Goal: Task Accomplishment & Management: Complete application form

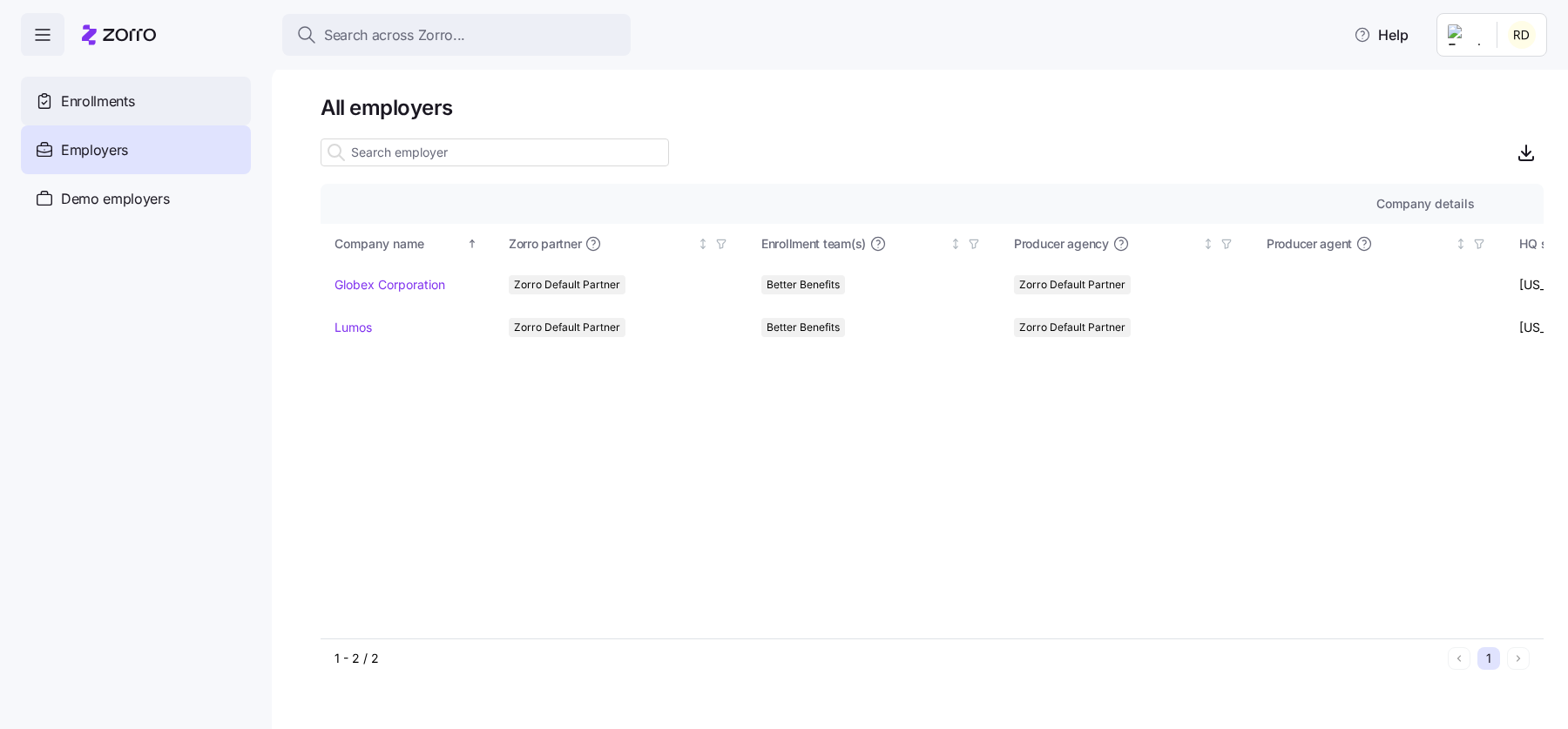
click at [235, 90] on div "Enrollments" at bounding box center [136, 100] width 230 height 49
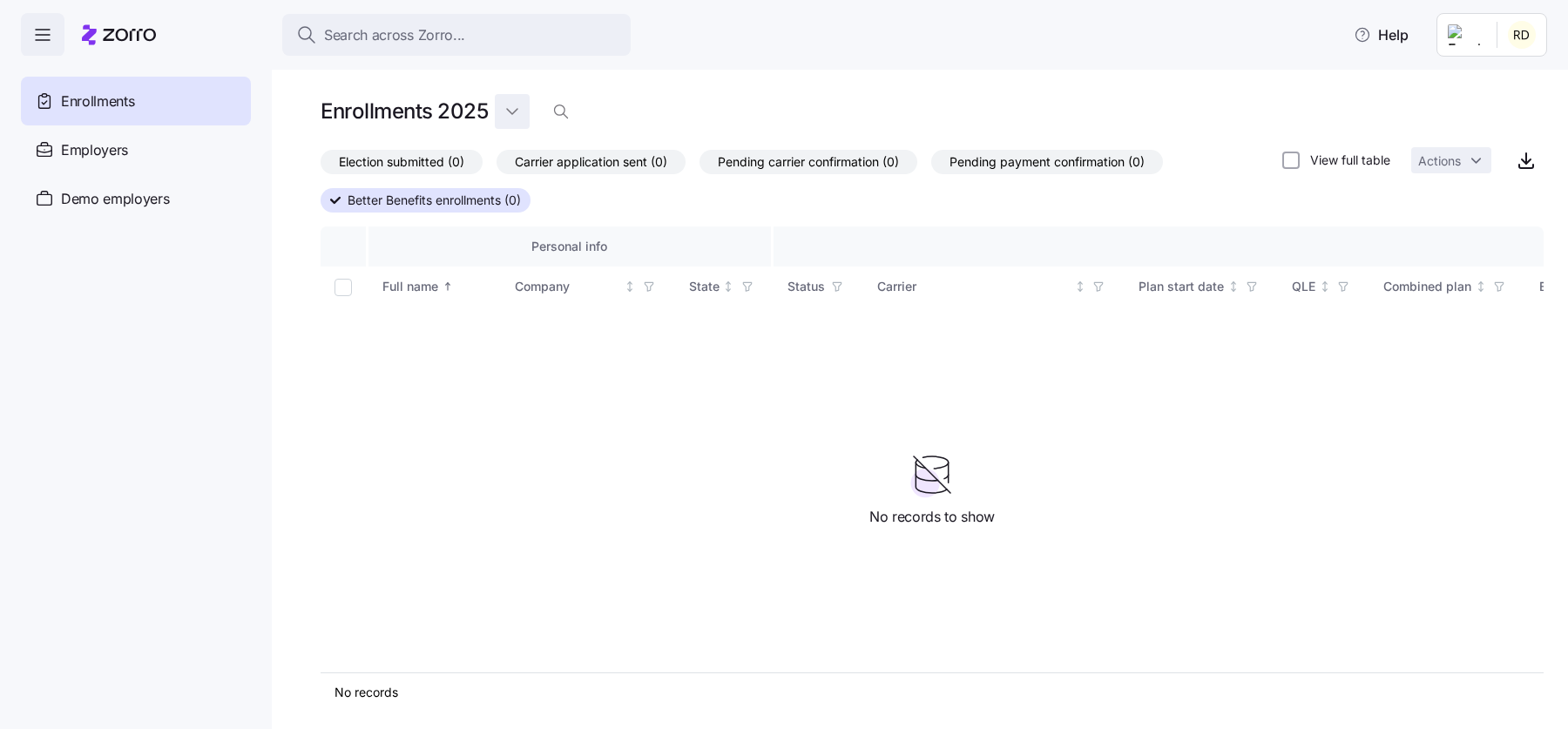
click at [517, 119] on html "Search across Zorro... Help Enrollments Employers Demo employers Prospects Demo…" at bounding box center [784, 359] width 1568 height 718
click at [548, 189] on div "2026" at bounding box center [539, 181] width 73 height 27
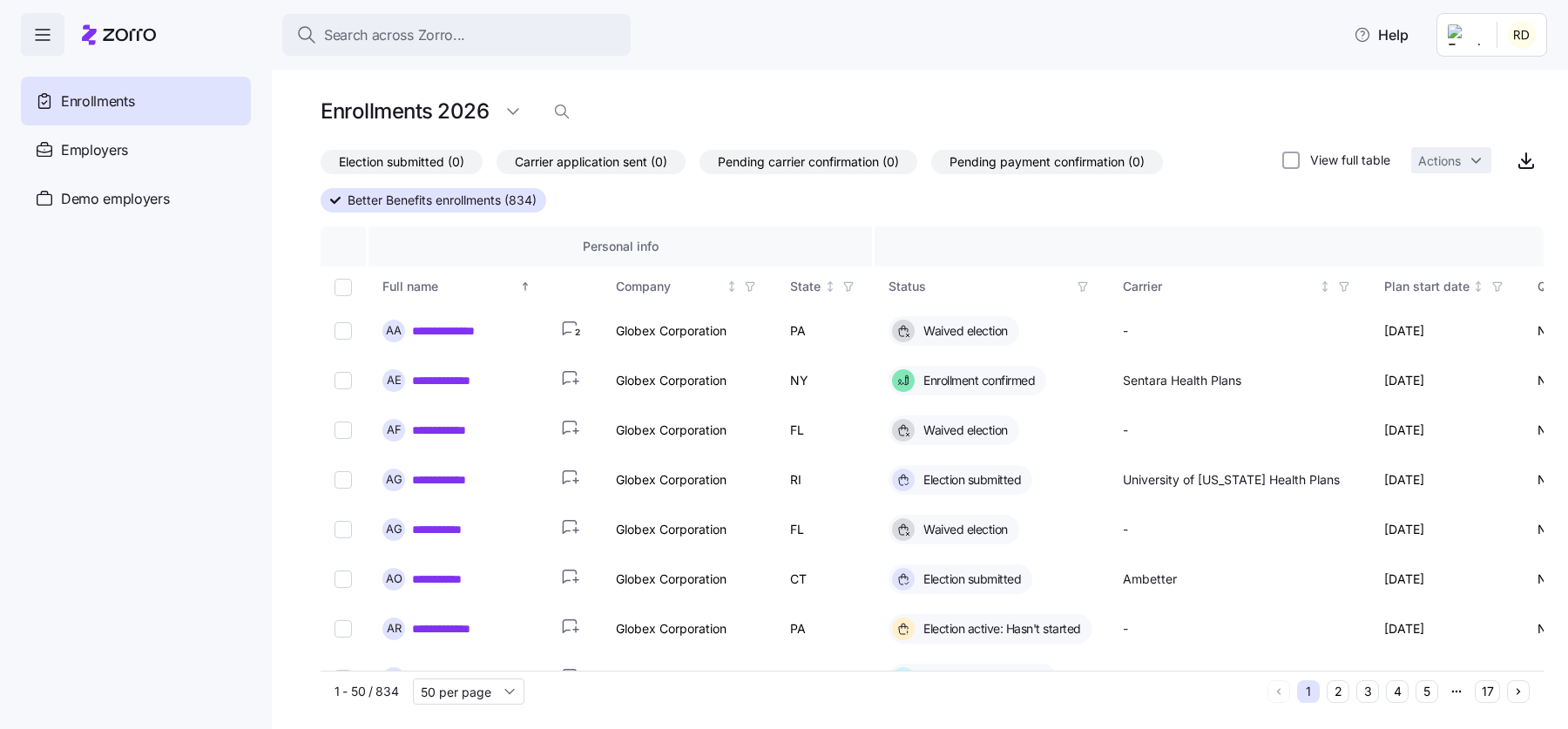
click at [449, 167] on span "Election submitted (0)" at bounding box center [401, 162] width 125 height 23
click at [320, 167] on input "Election submitted (0)" at bounding box center [320, 167] width 0 height 0
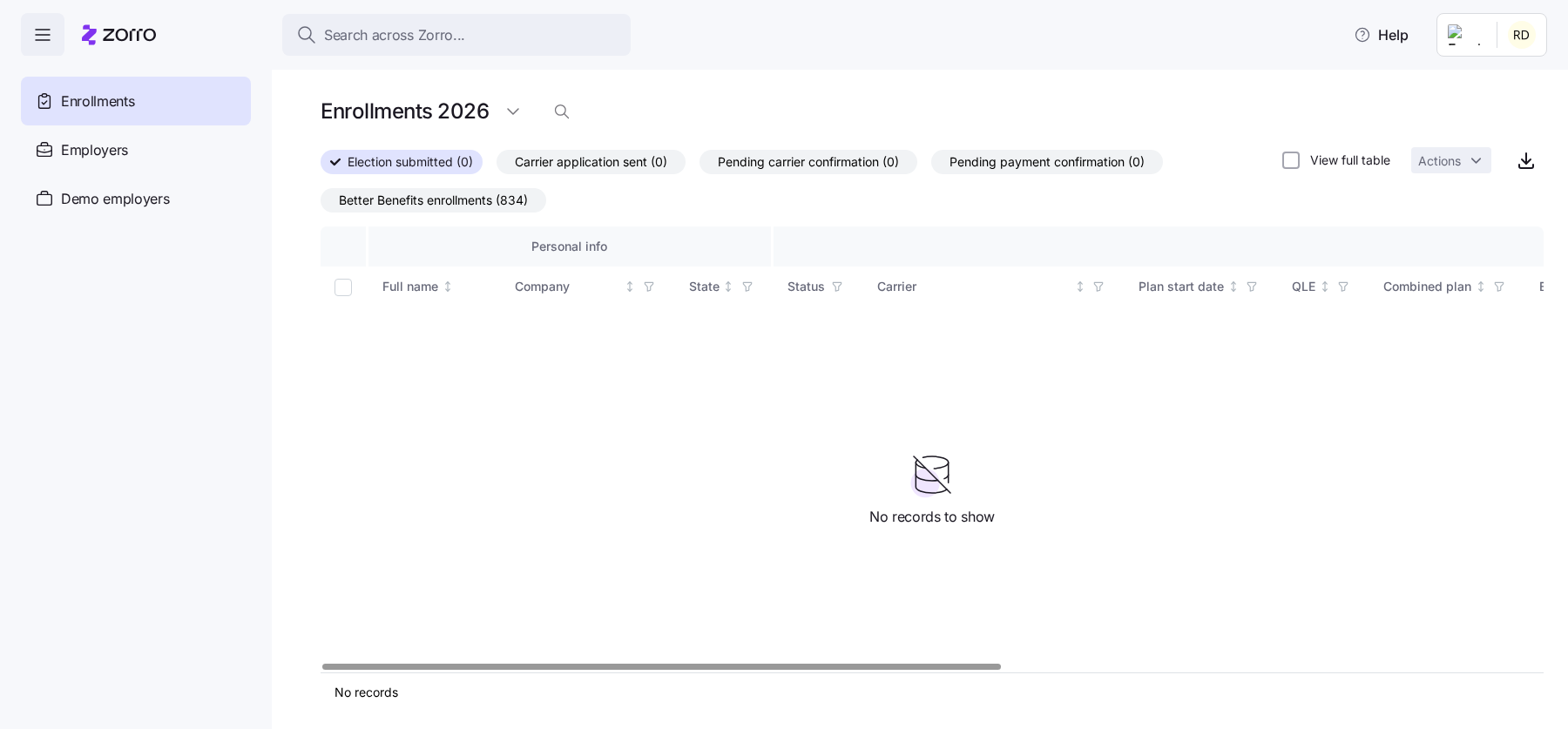
click at [494, 208] on span "Better Benefits enrollments (834)" at bounding box center [433, 200] width 189 height 23
click at [320, 205] on input "Better Benefits enrollments (834)" at bounding box center [320, 205] width 0 height 0
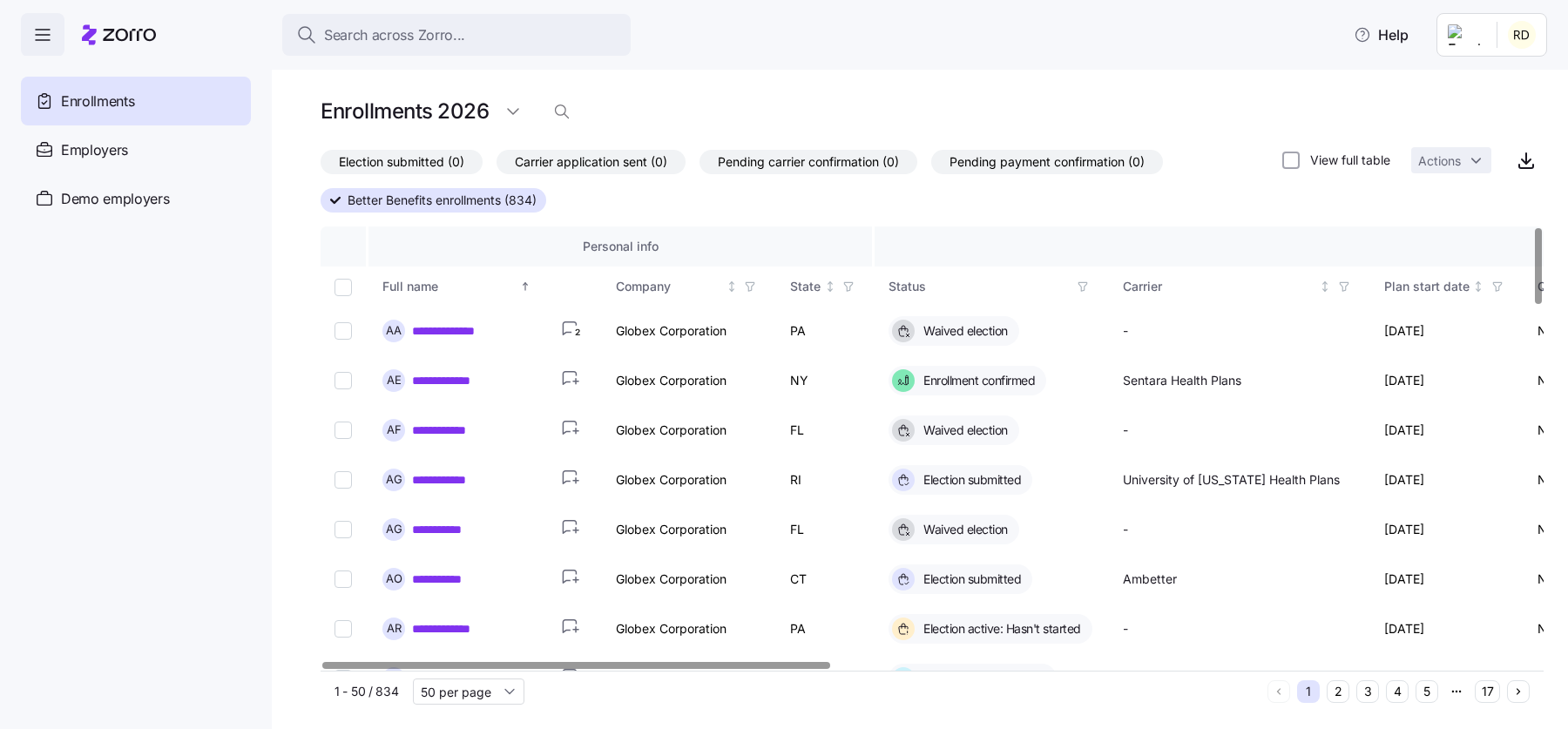
click at [1083, 283] on icon "button" at bounding box center [1083, 286] width 12 height 12
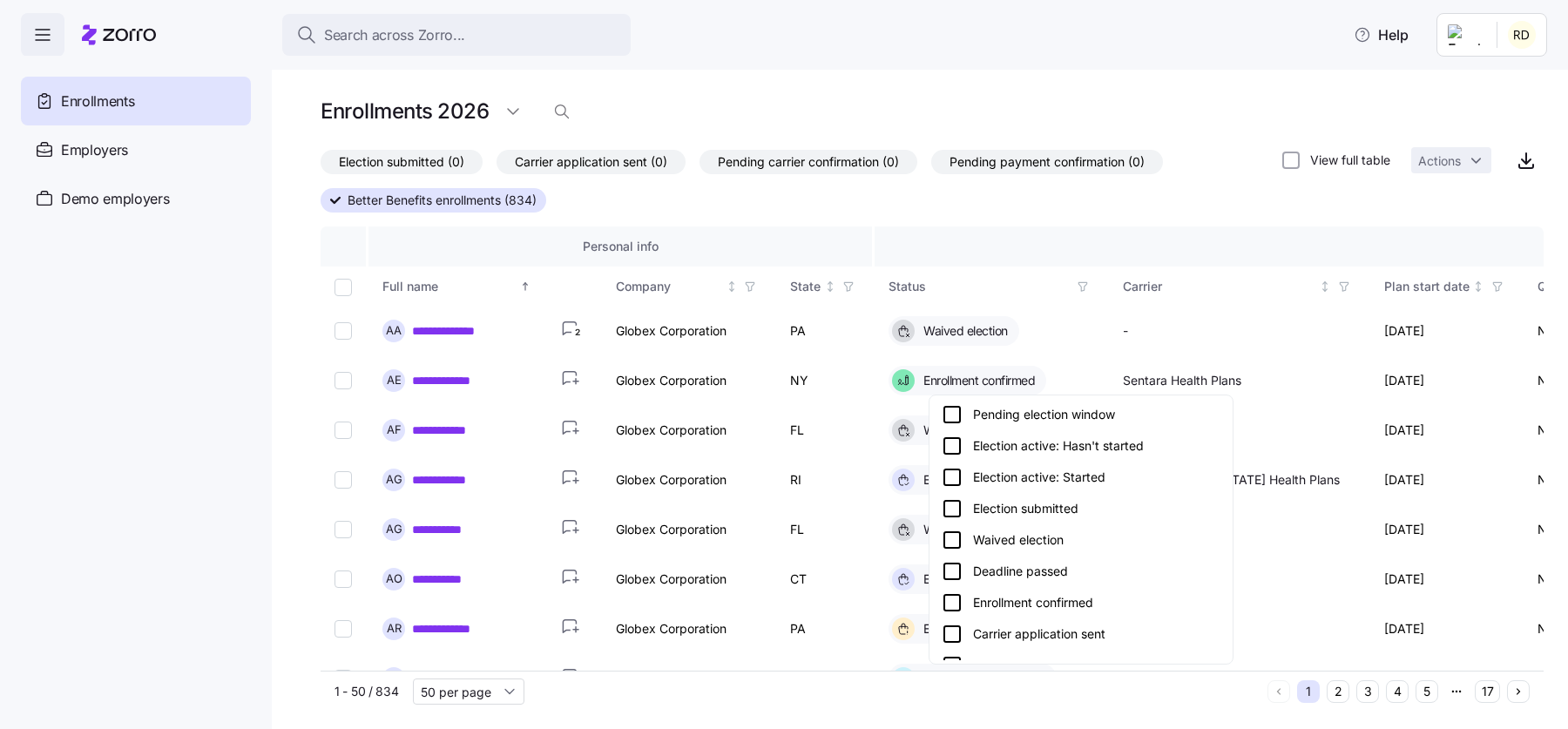
click at [949, 509] on icon at bounding box center [952, 509] width 21 height 21
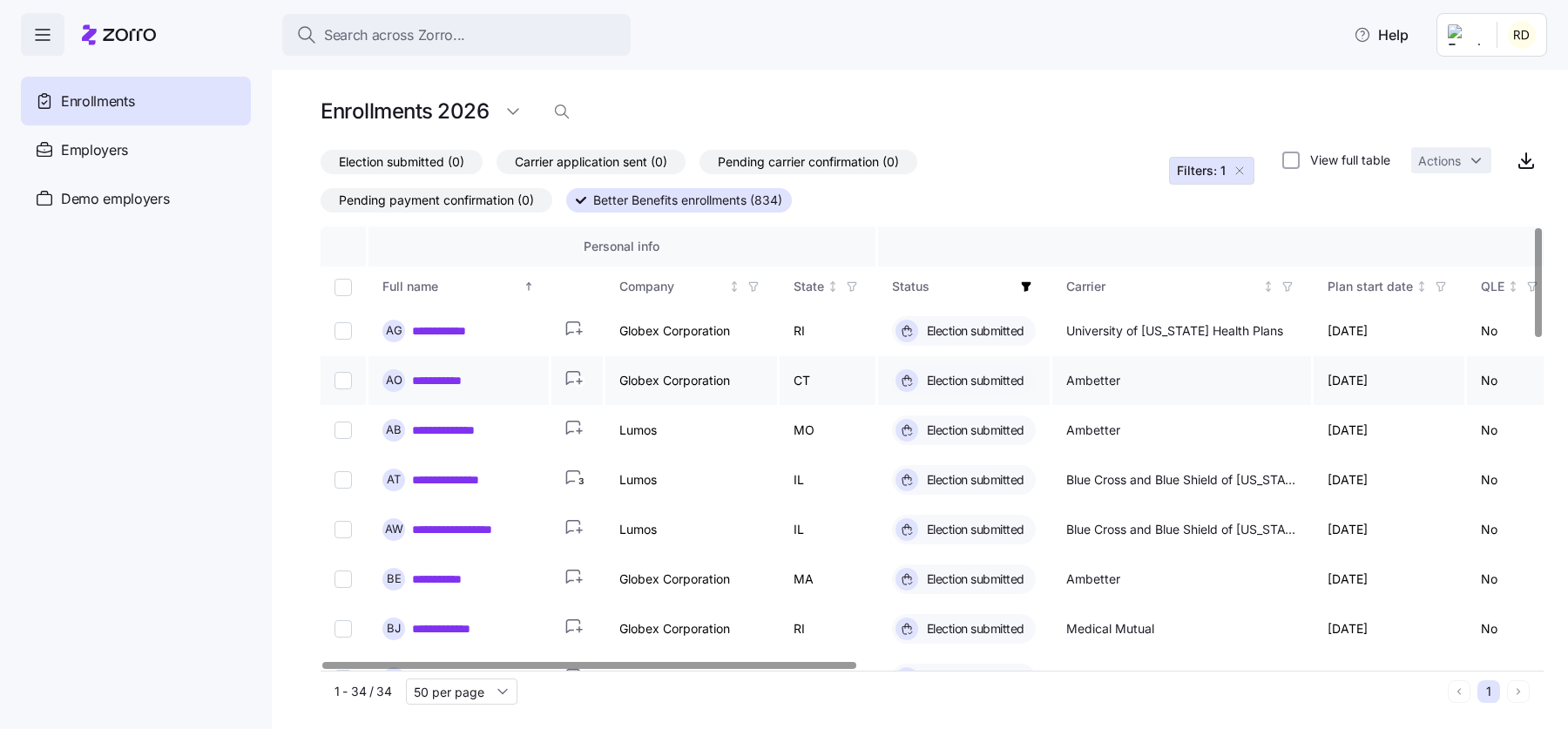
click at [342, 378] on input "Select record 2" at bounding box center [343, 380] width 18 height 18
checkbox input "true"
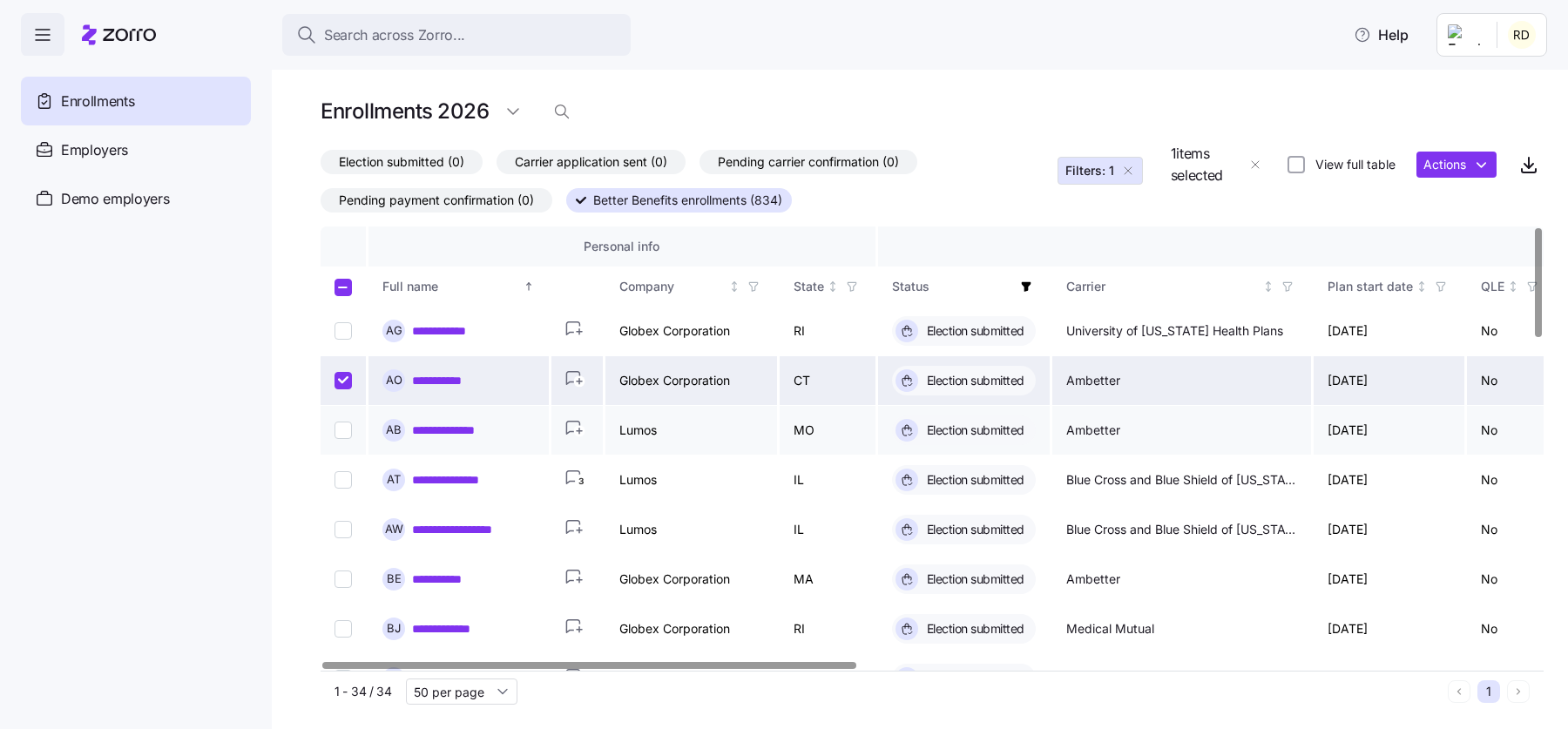
click at [342, 421] on input "Select record 3" at bounding box center [343, 430] width 18 height 18
checkbox input "true"
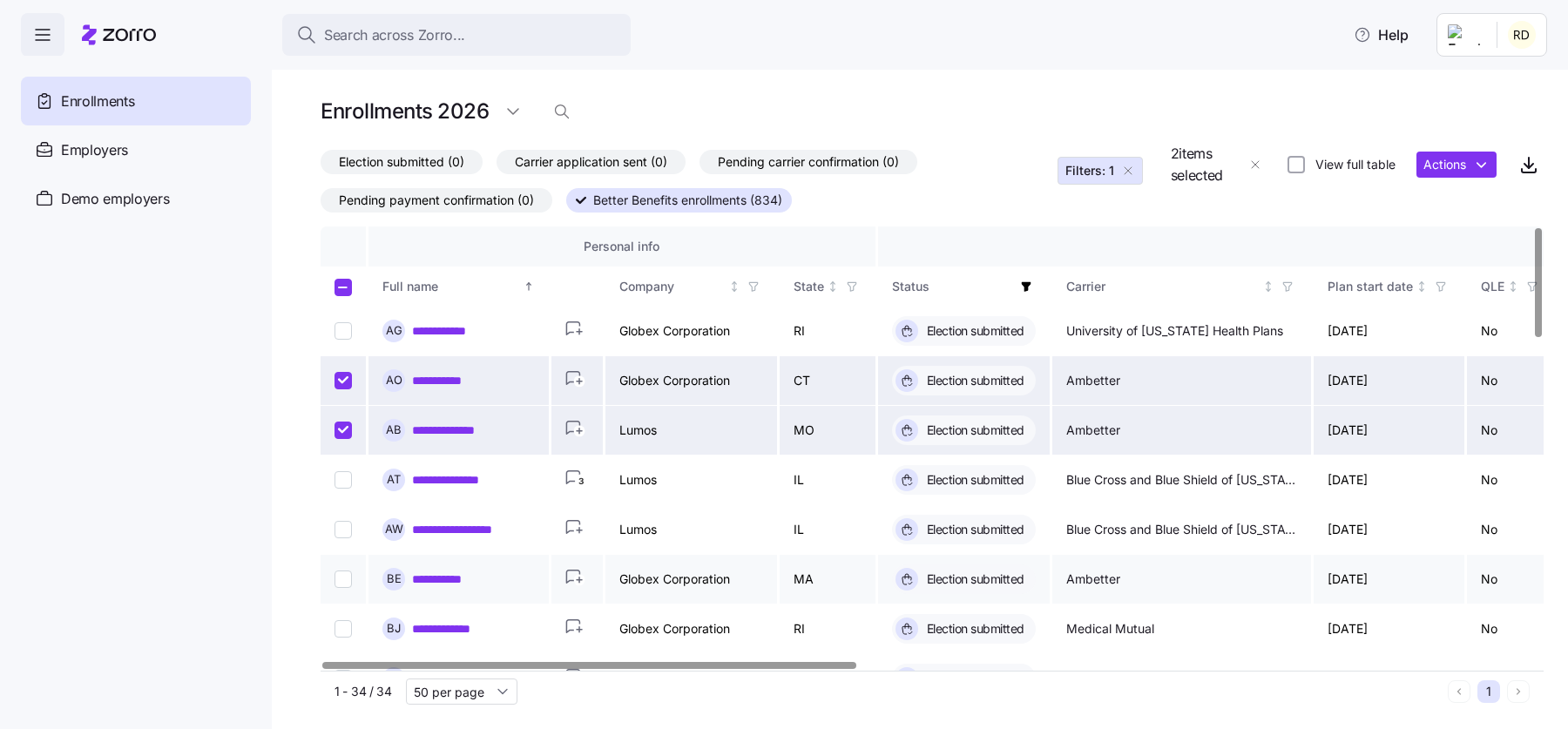
click at [336, 576] on input "Select record 6" at bounding box center [343, 579] width 18 height 18
checkbox input "true"
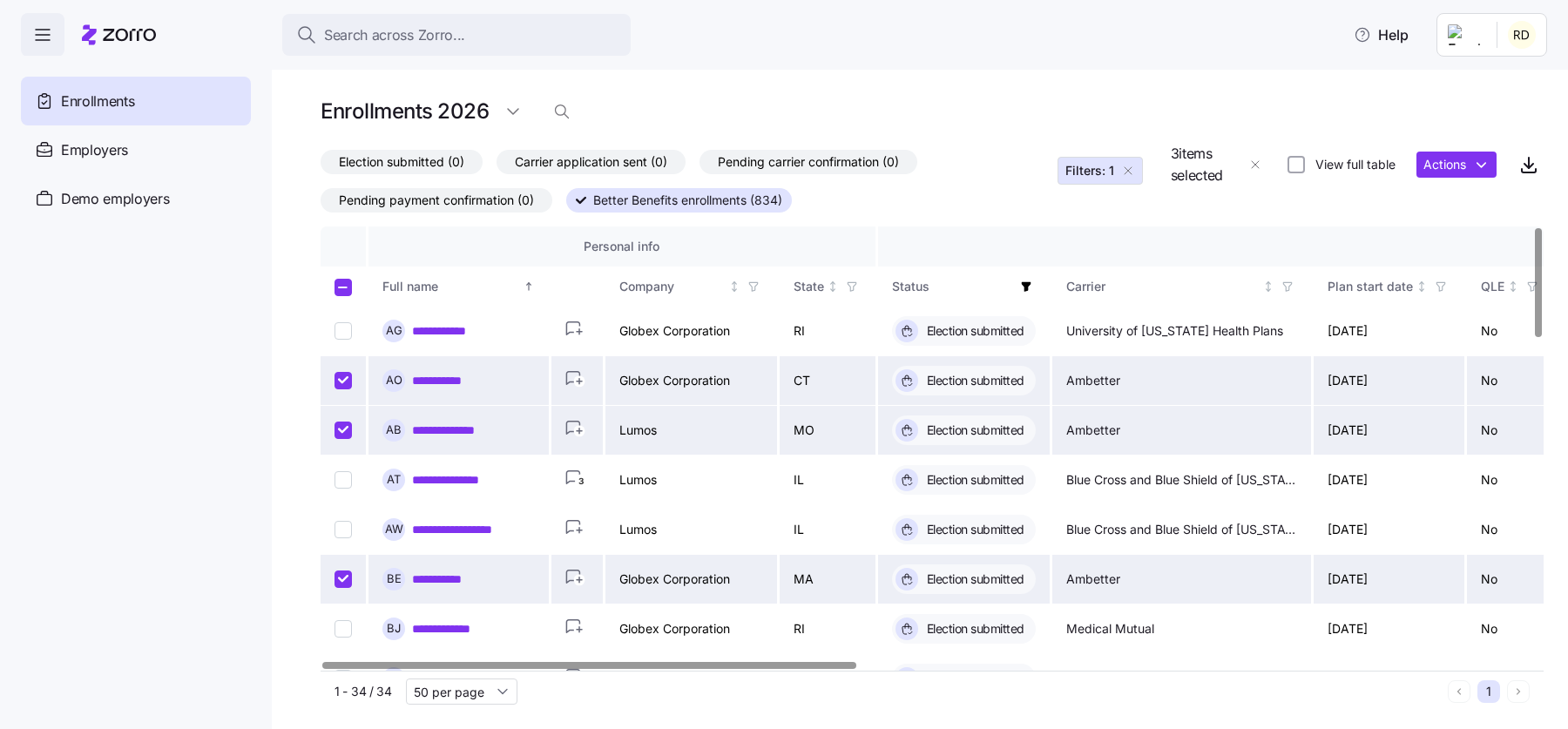
click at [348, 380] on input "Select record 2" at bounding box center [343, 380] width 18 height 18
checkbox input "false"
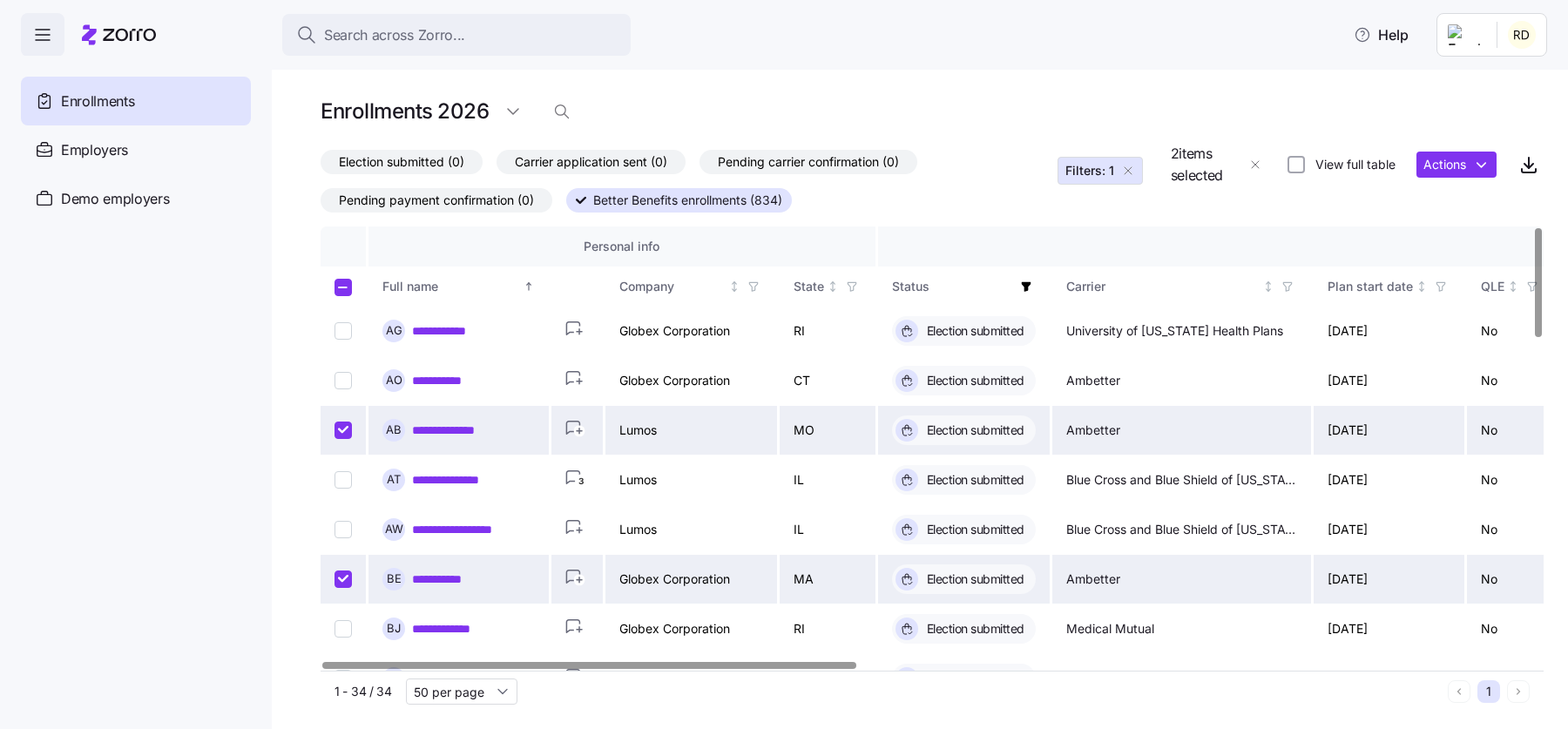
click at [343, 429] on input "Select record 3" at bounding box center [343, 430] width 18 height 18
checkbox input "false"
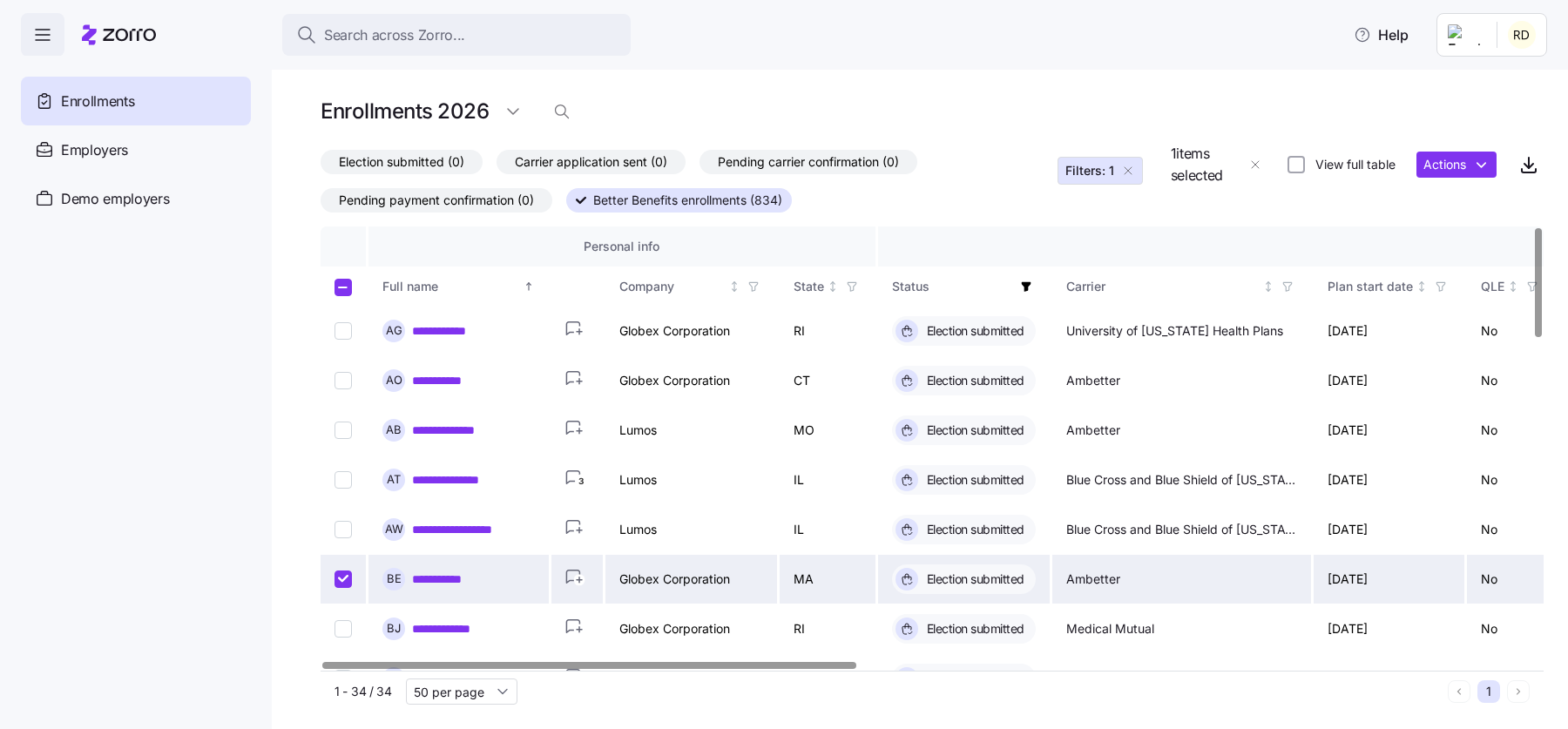
click at [343, 579] on input "Select record 6" at bounding box center [343, 579] width 18 height 18
checkbox input "false"
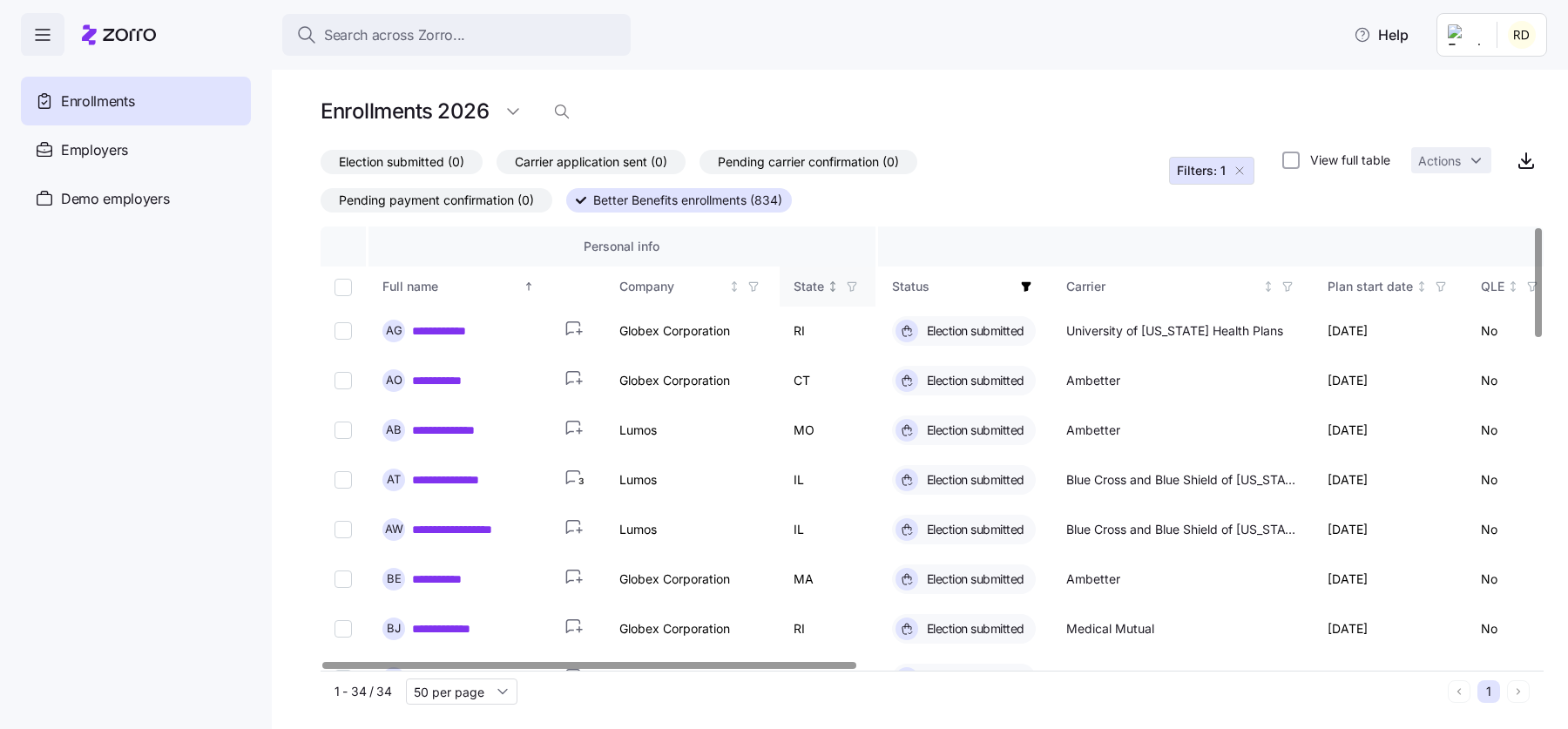
click at [828, 290] on icon "Not sorted" at bounding box center [833, 286] width 12 height 12
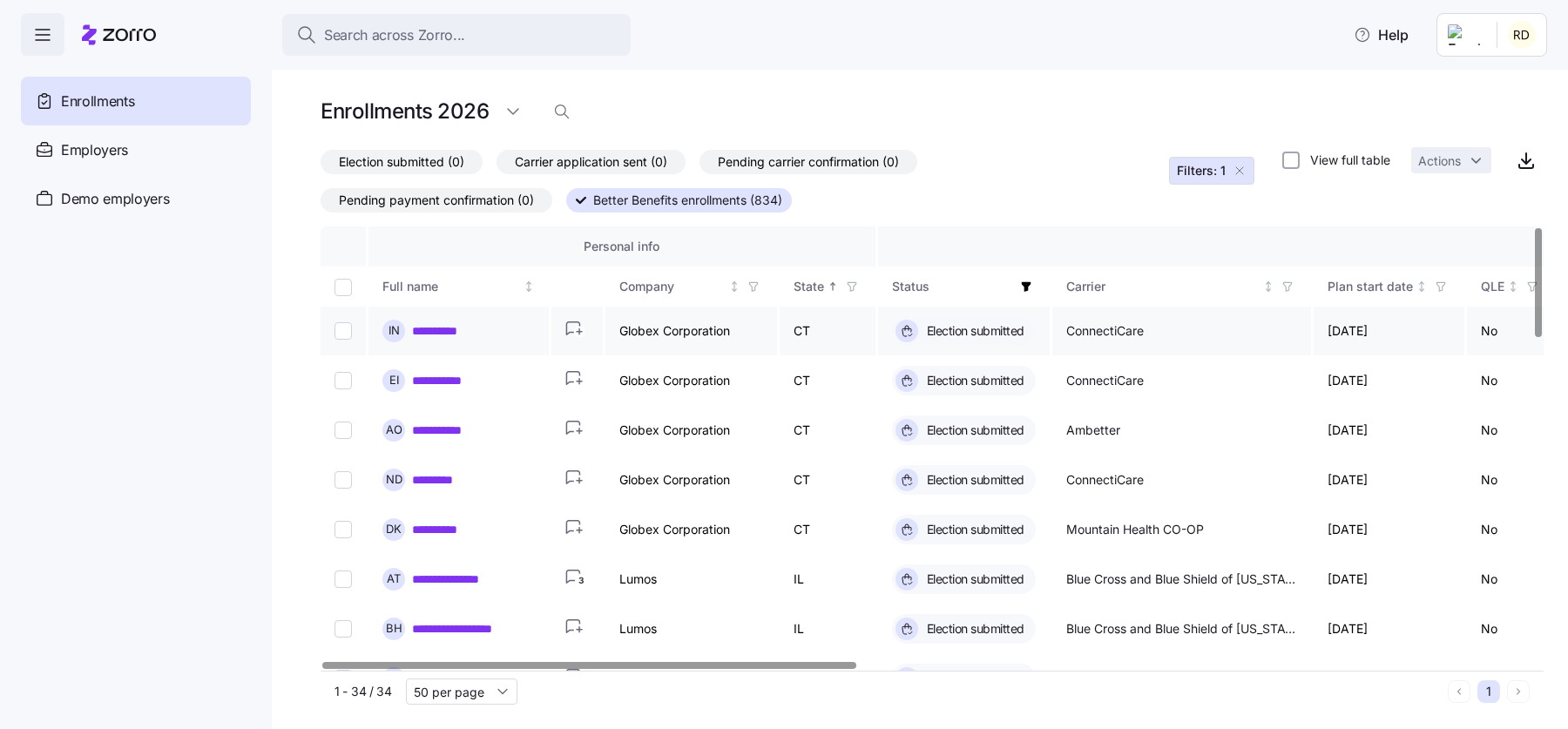
click at [350, 330] on input "Select record 1" at bounding box center [343, 331] width 18 height 18
checkbox input "true"
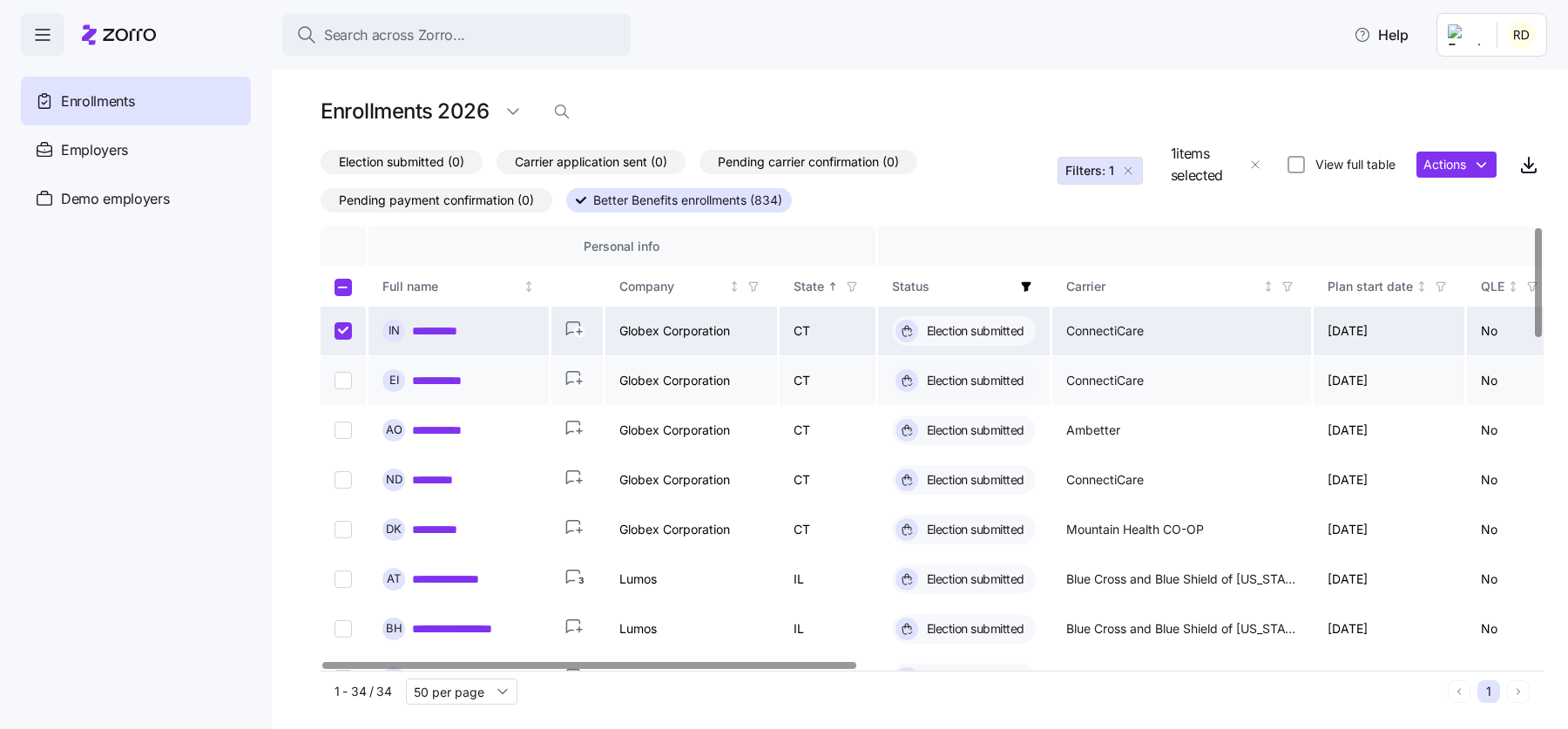
click at [343, 380] on input "Select record 2" at bounding box center [343, 380] width 18 height 18
checkbox input "true"
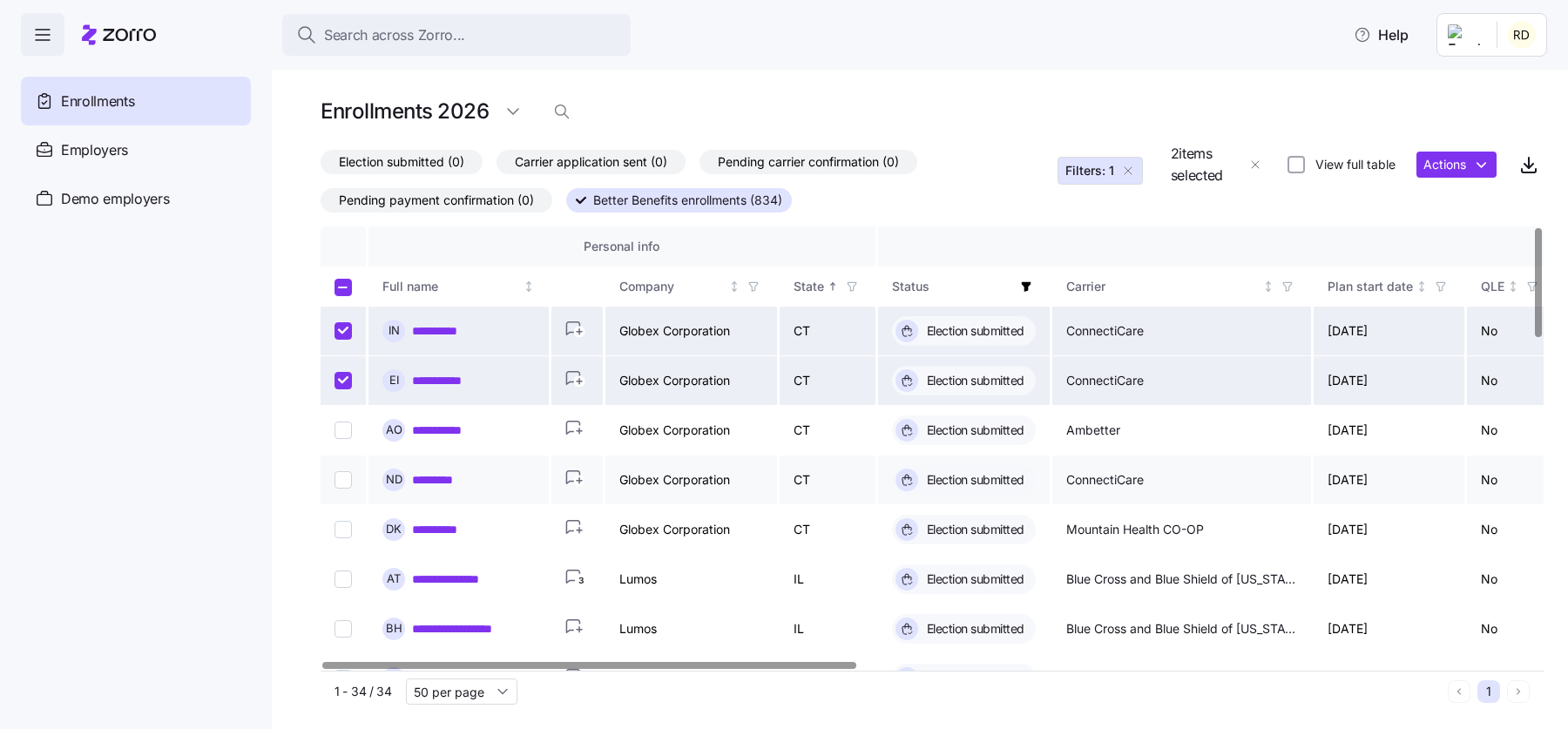
click at [335, 476] on input "Select record 4" at bounding box center [343, 480] width 18 height 18
checkbox input "true"
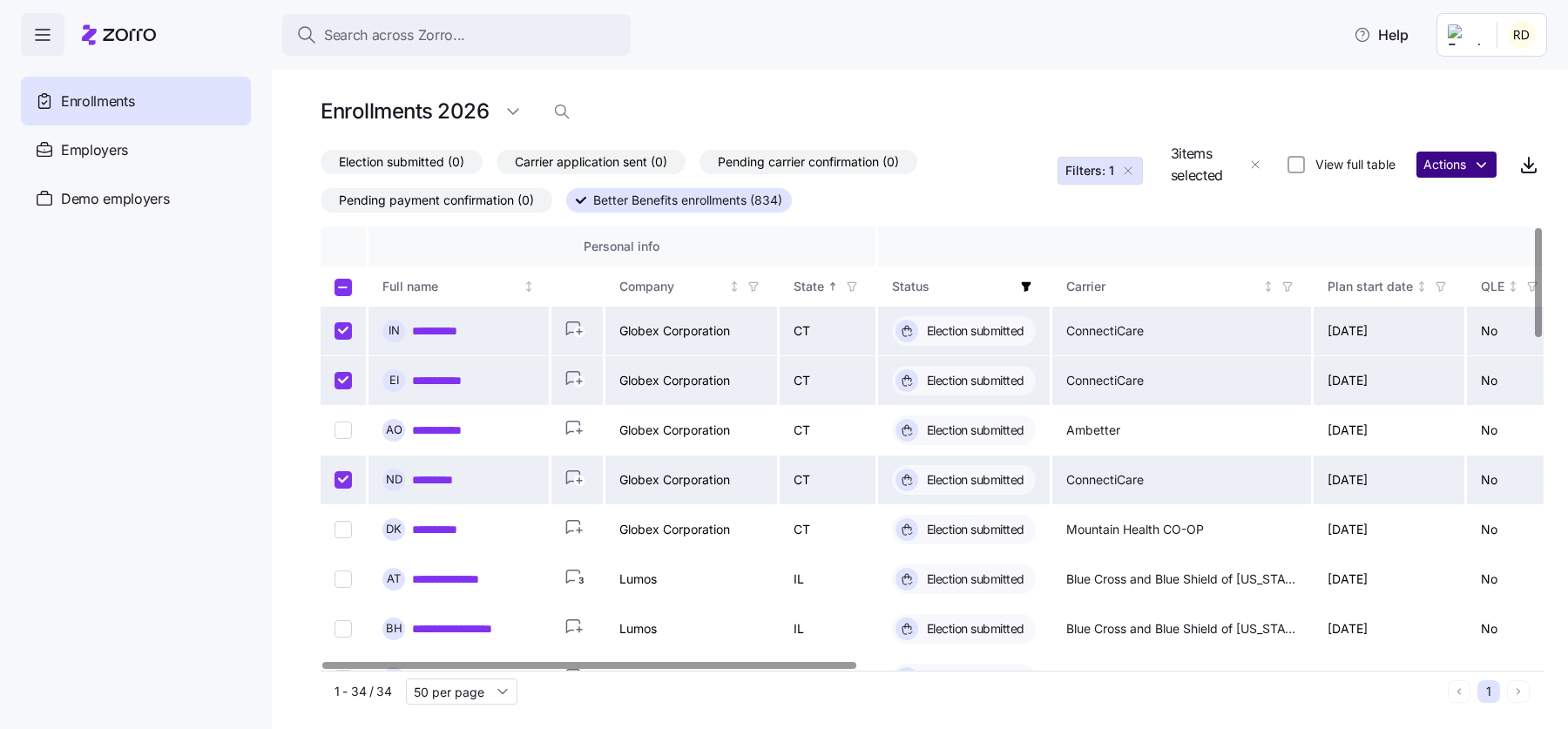
click at [1451, 169] on html "**********" at bounding box center [784, 359] width 1568 height 718
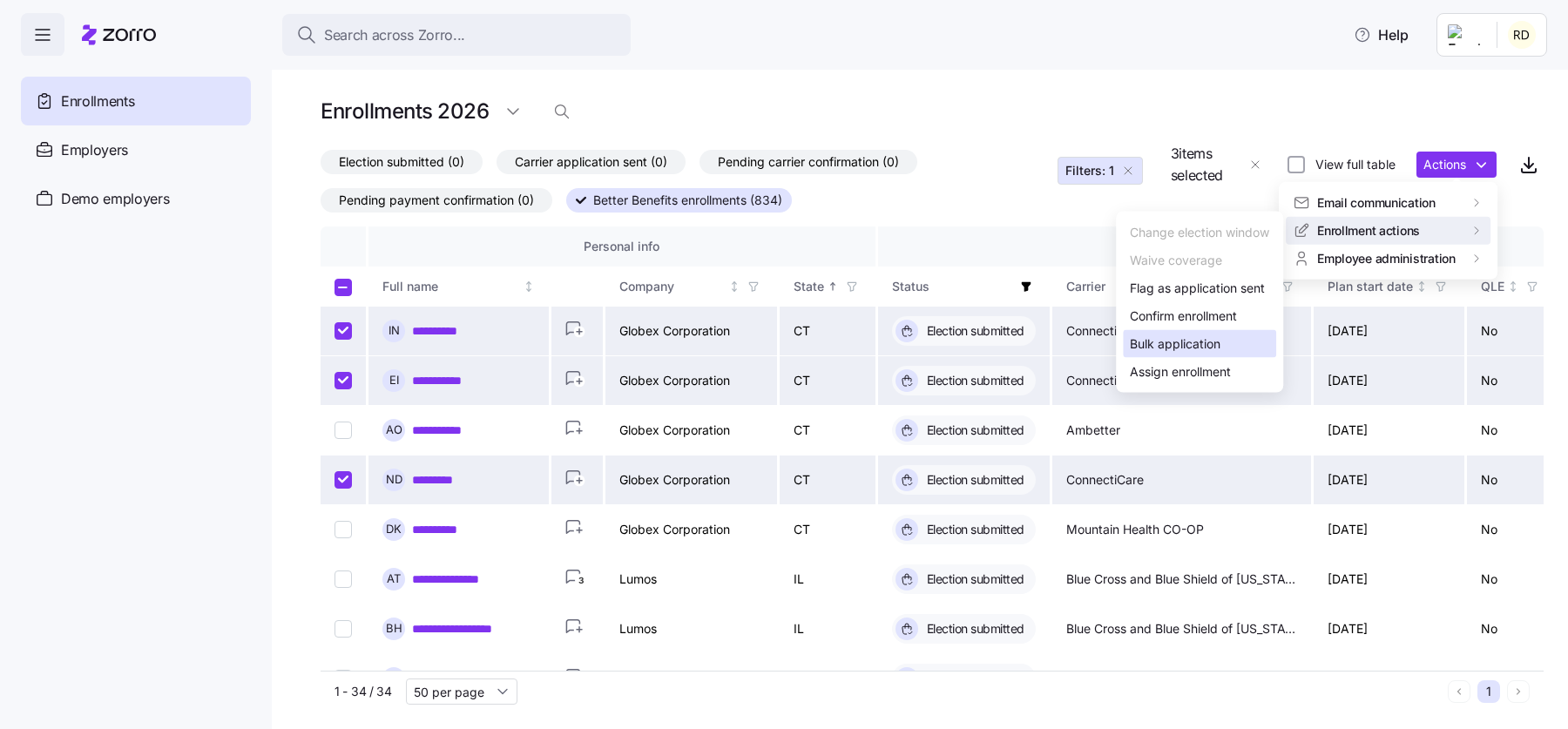
click at [1158, 340] on div "Bulk application" at bounding box center [1175, 344] width 91 height 20
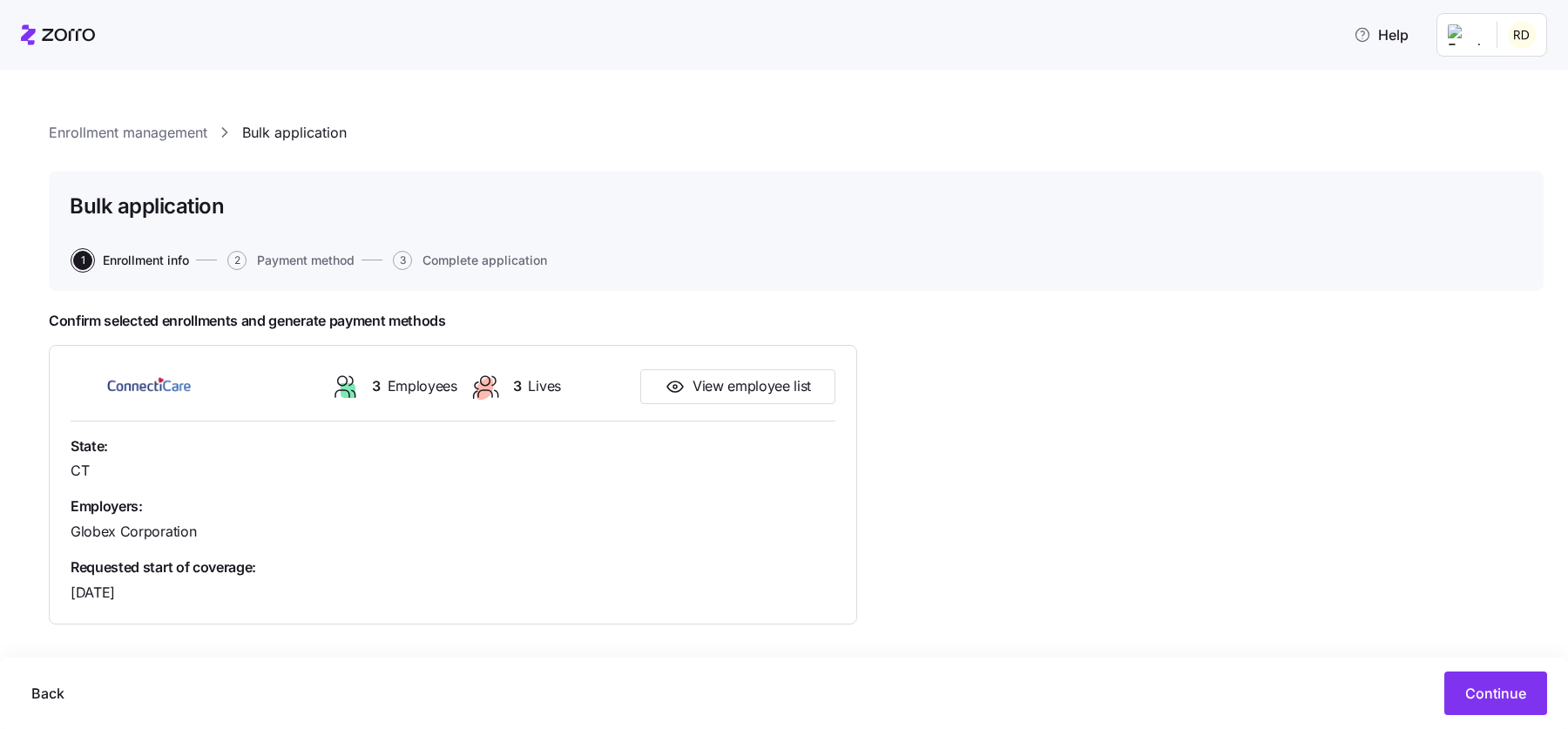
click at [313, 265] on span "Payment method" at bounding box center [306, 261] width 98 height 12
click at [1450, 686] on button "Continue" at bounding box center [1496, 693] width 103 height 43
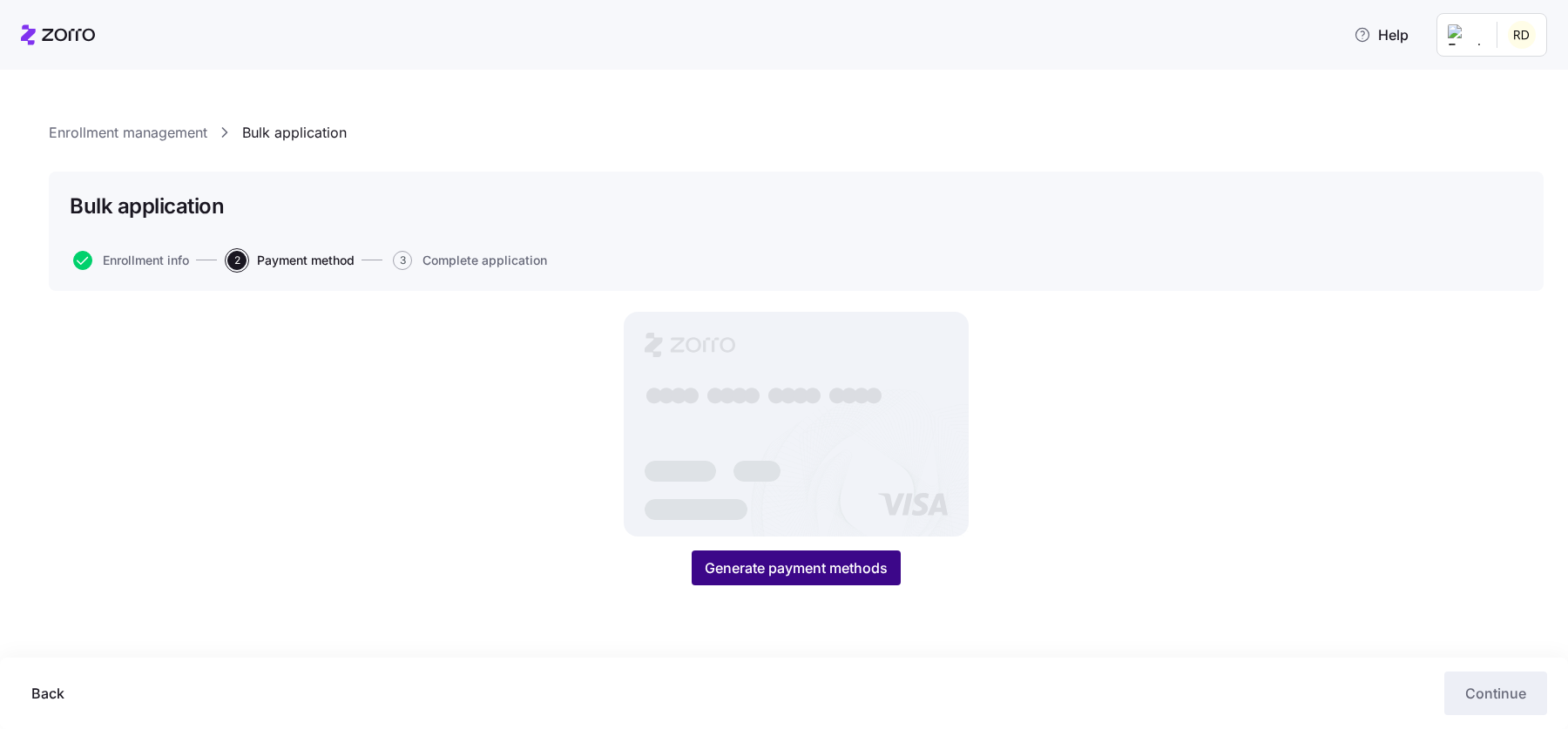
click at [748, 550] on button "Generate payment methods" at bounding box center [796, 567] width 209 height 35
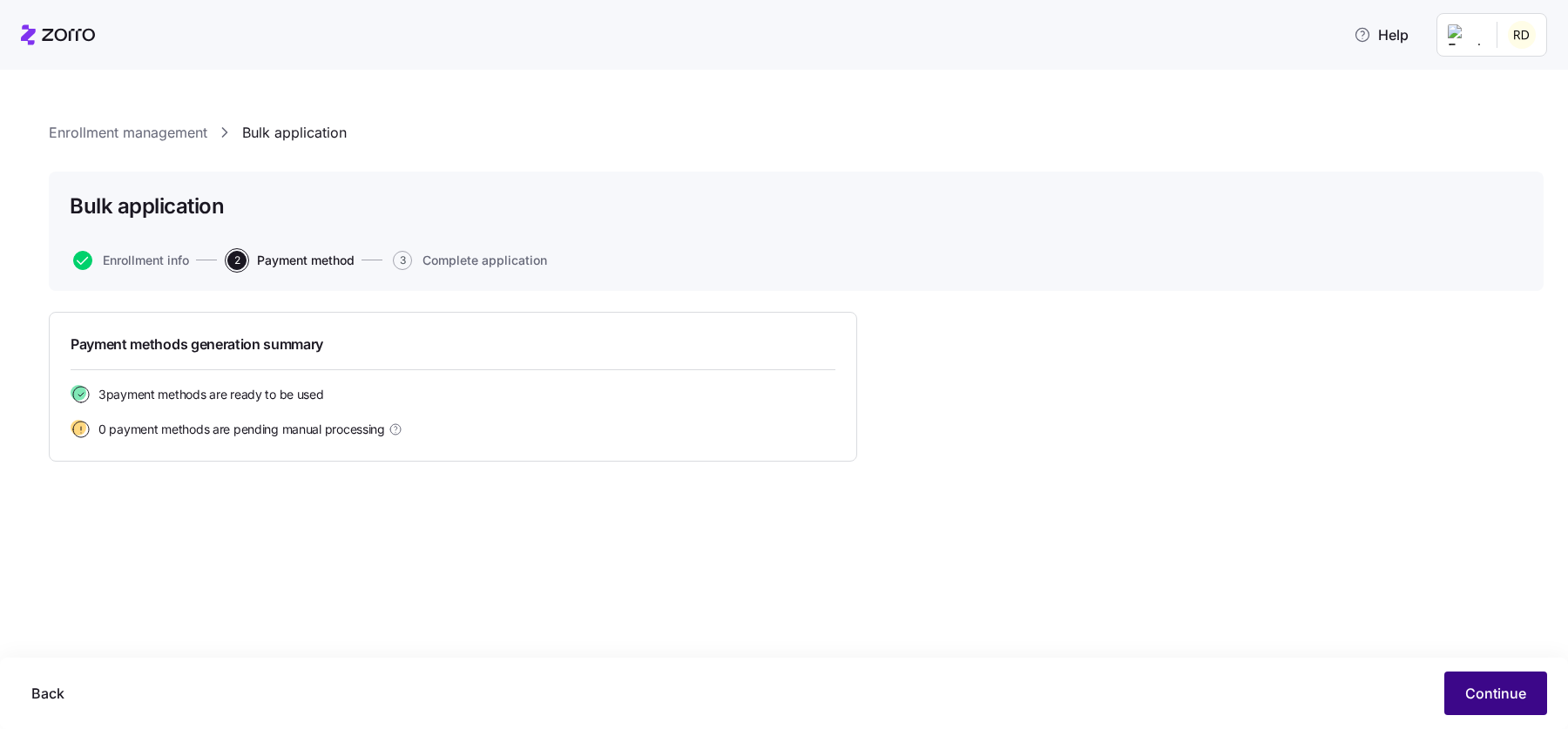
click at [1473, 675] on button "Continue" at bounding box center [1496, 693] width 103 height 43
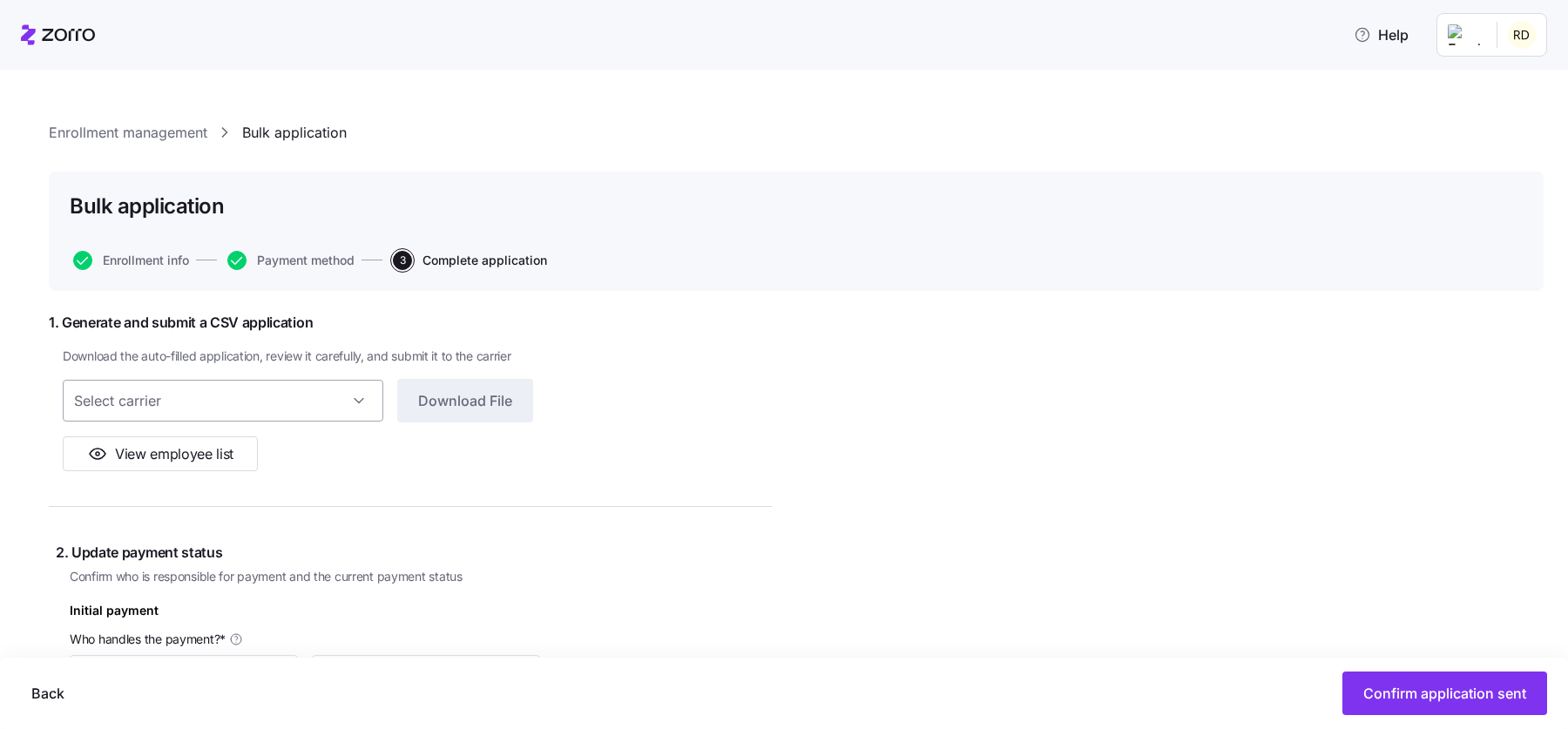
click at [312, 396] on input at bounding box center [223, 400] width 320 height 42
click at [216, 452] on span "Highmark BlueCross BlueShield" at bounding box center [172, 454] width 177 height 20
type input "Highmark BlueCross BlueShield"
click at [453, 417] on button "Download File" at bounding box center [465, 400] width 136 height 43
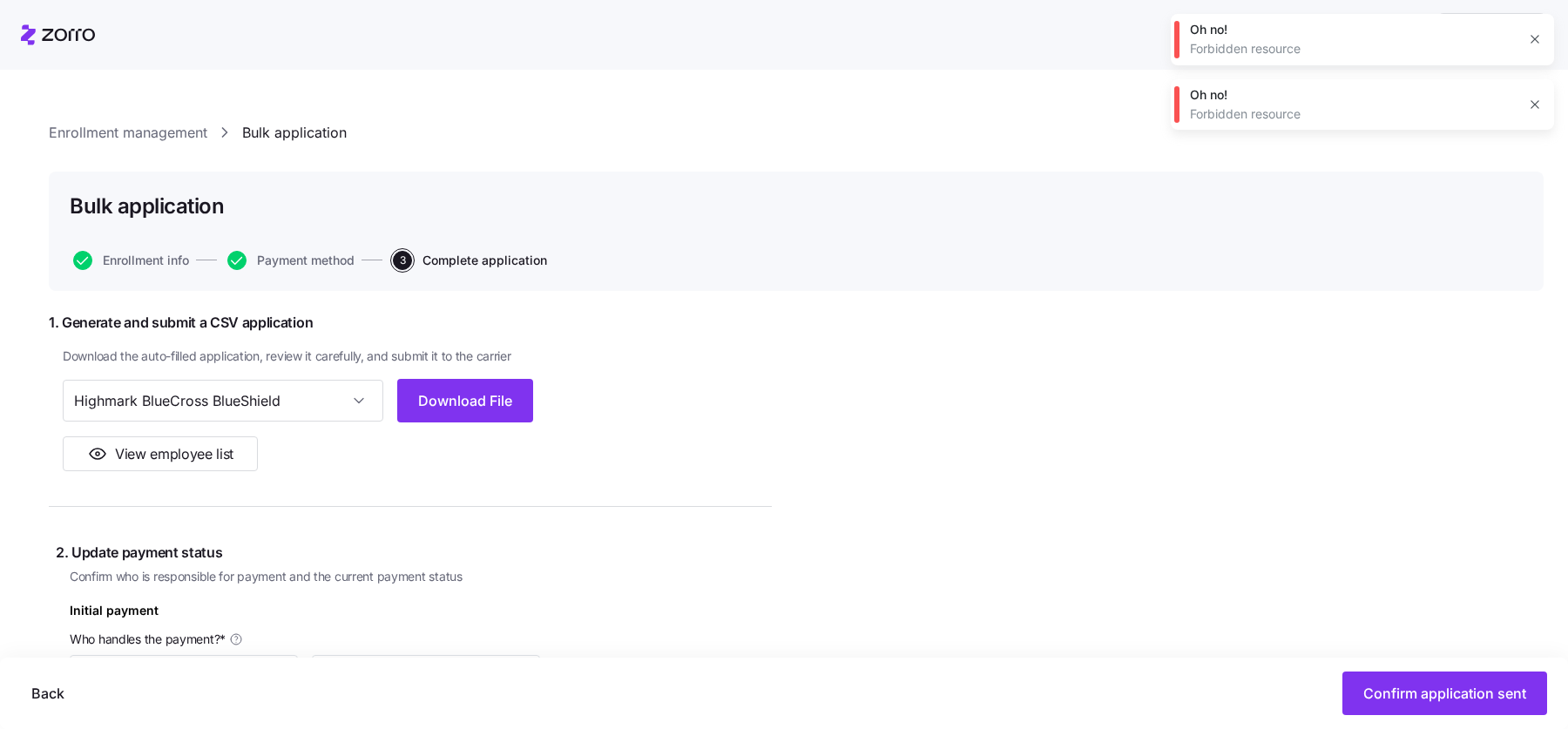
click at [1528, 40] on icon "button" at bounding box center [1535, 39] width 14 height 14
click at [1538, 42] on icon "button" at bounding box center [1534, 39] width 8 height 8
click at [345, 403] on input "Highmark BlueCross BlueShield" at bounding box center [223, 400] width 320 height 42
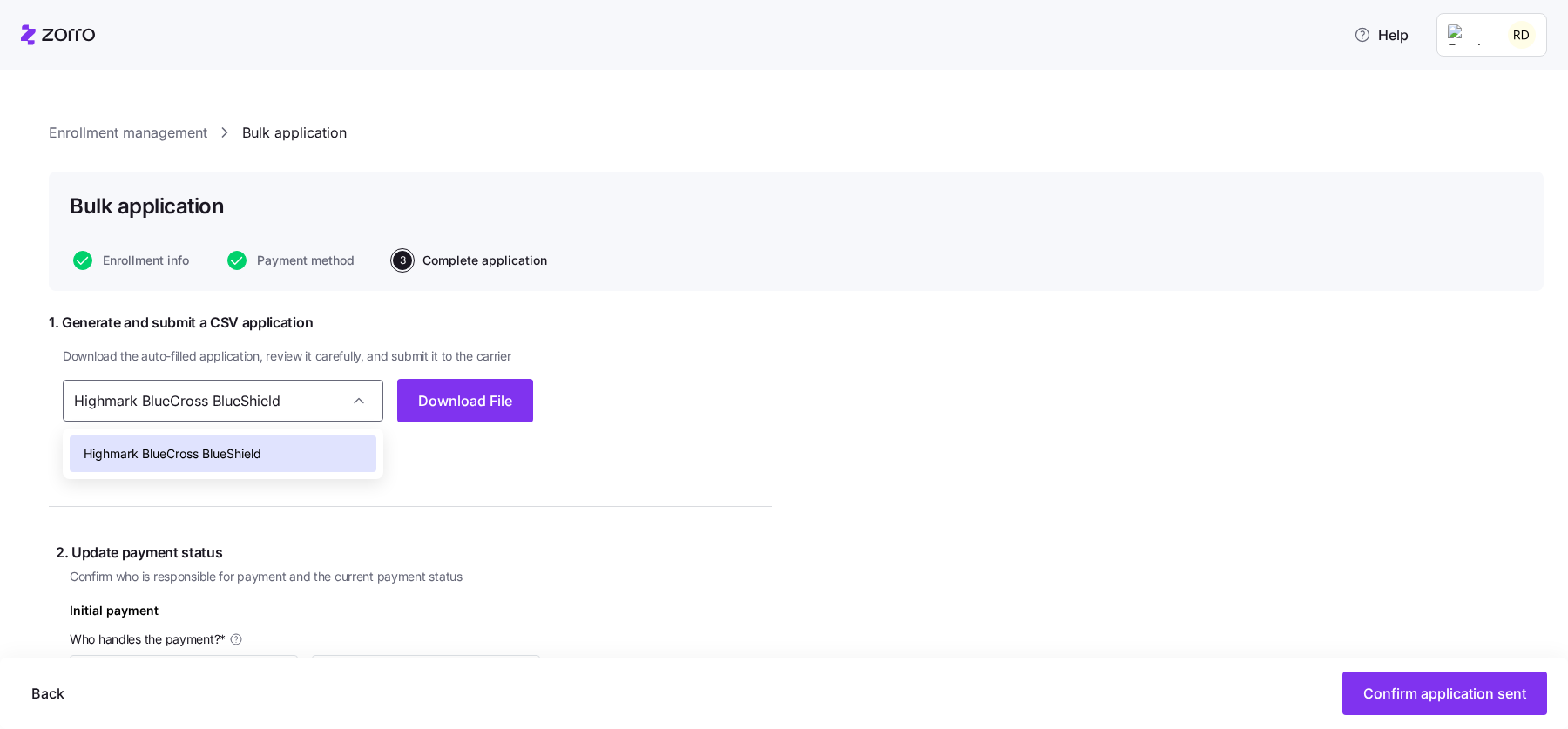
click at [310, 391] on input "Highmark BlueCross BlueShield" at bounding box center [223, 400] width 320 height 42
click at [352, 313] on span "1. Generate and submit a CSV application" at bounding box center [410, 322] width 723 height 22
click at [186, 467] on button "View employee list" at bounding box center [161, 453] width 195 height 35
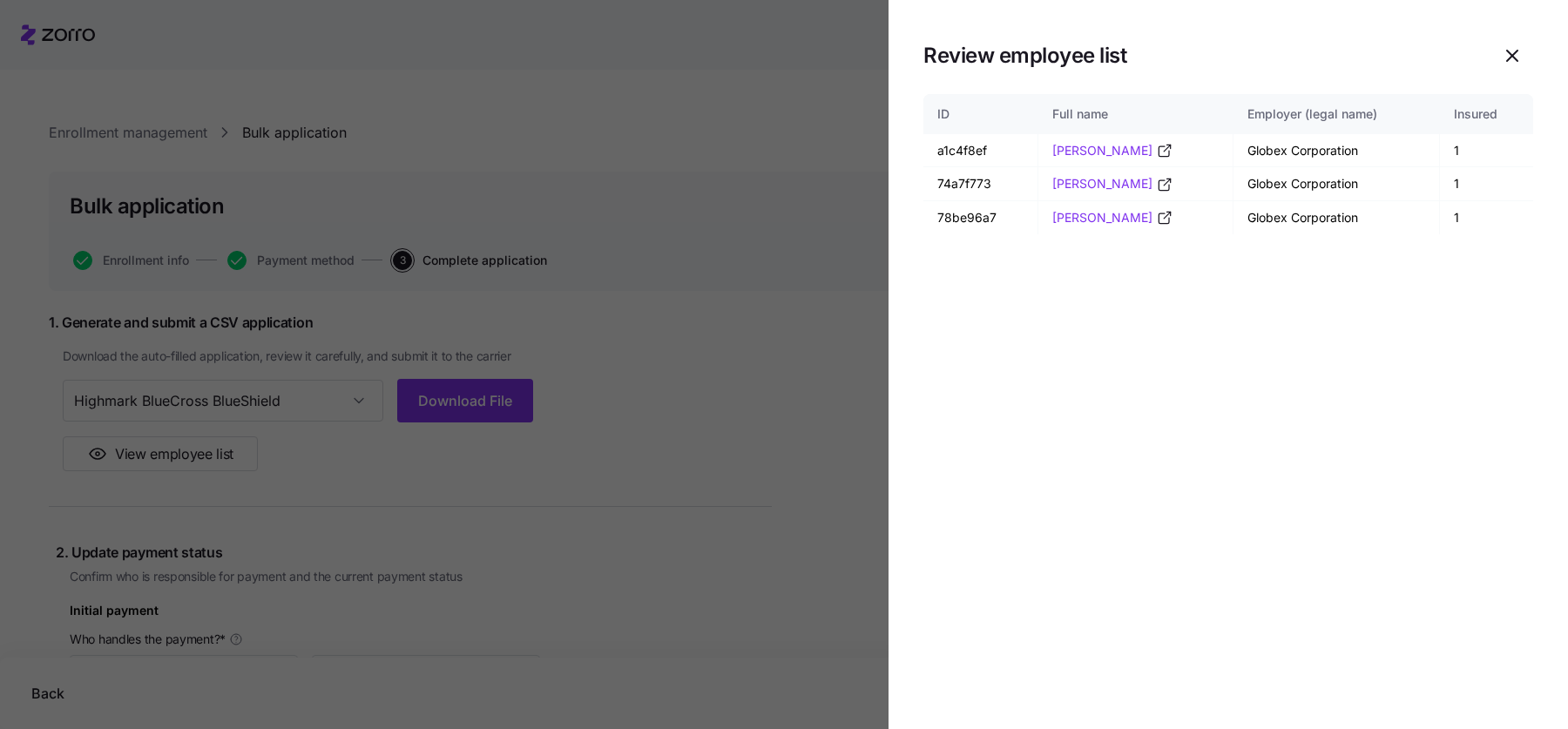
click at [557, 255] on div at bounding box center [784, 364] width 1568 height 729
